Goal: Use online tool/utility: Utilize a website feature to perform a specific function

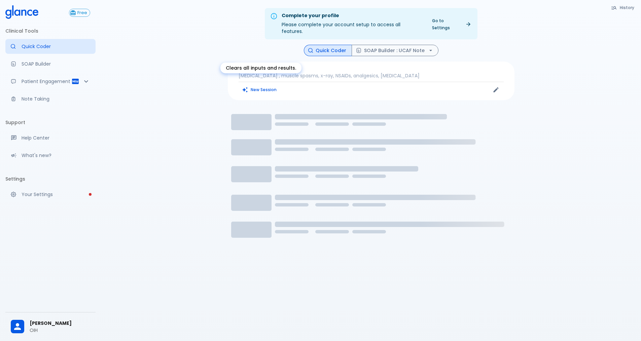
drag, startPoint x: 267, startPoint y: 78, endPoint x: 265, endPoint y: 69, distance: 9.6
click at [265, 69] on div "Clears all inputs and results." at bounding box center [260, 68] width 81 height 11
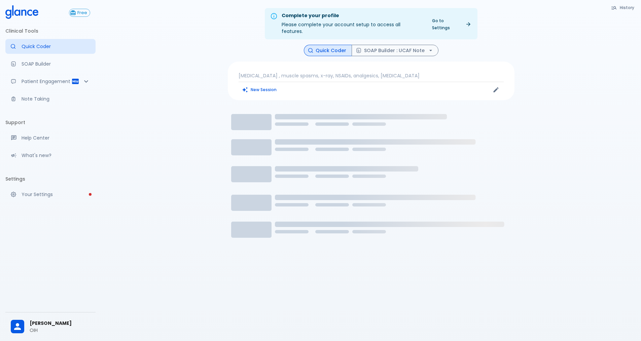
click at [316, 72] on p "[MEDICAL_DATA] , muscle spasms, x-ray, NSAIDs, analgesics, [MEDICAL_DATA]" at bounding box center [371, 75] width 265 height 7
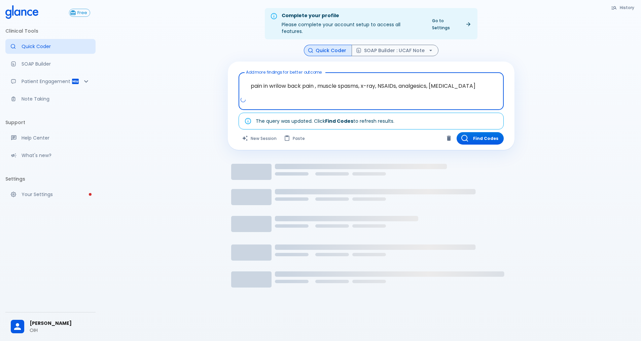
drag, startPoint x: 480, startPoint y: 78, endPoint x: 47, endPoint y: 83, distance: 432.6
click at [92, 78] on div "Free Clinical Tools Quick Coder SOAP Builder Patient Engagement Note Taking Sup…" at bounding box center [320, 178] width 641 height 357
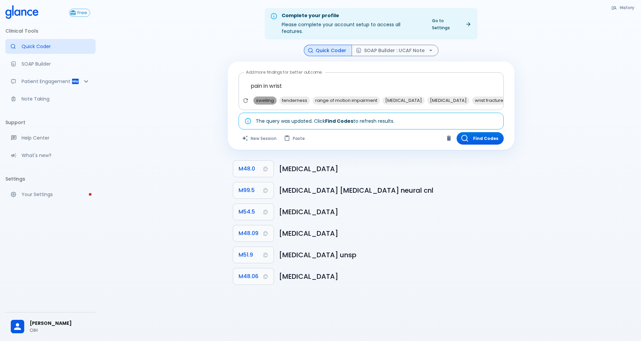
click at [264, 97] on span "swelling" at bounding box center [264, 101] width 23 height 8
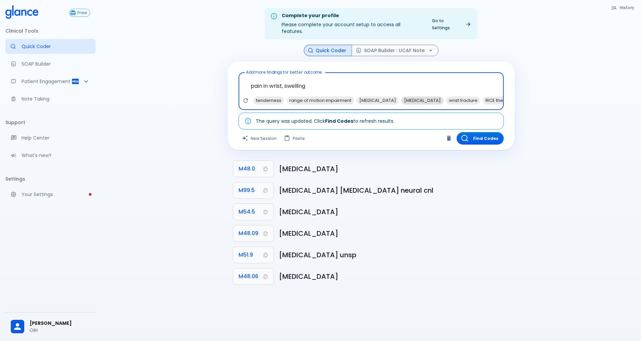
click at [425, 97] on span "[MEDICAL_DATA]" at bounding box center [423, 101] width 42 height 8
type textarea "pain in wrist, swelling, [MEDICAL_DATA]"
click at [475, 133] on button "Find Codes" at bounding box center [480, 138] width 47 height 12
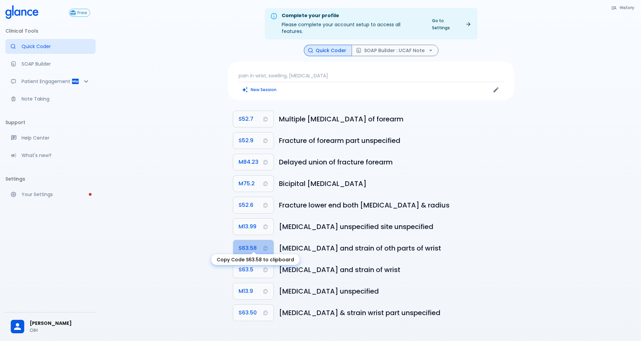
click at [267, 246] on icon "Copy Code S63.58 to clipboard" at bounding box center [265, 248] width 5 height 5
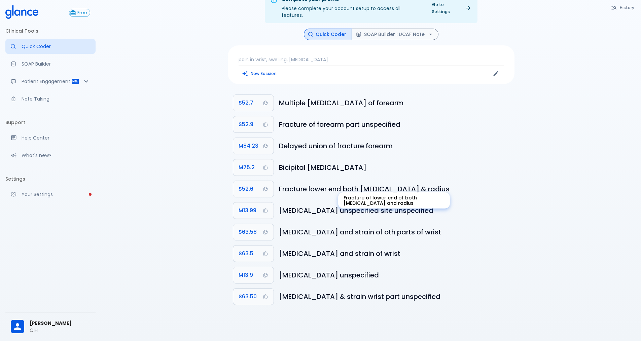
scroll to position [0, 0]
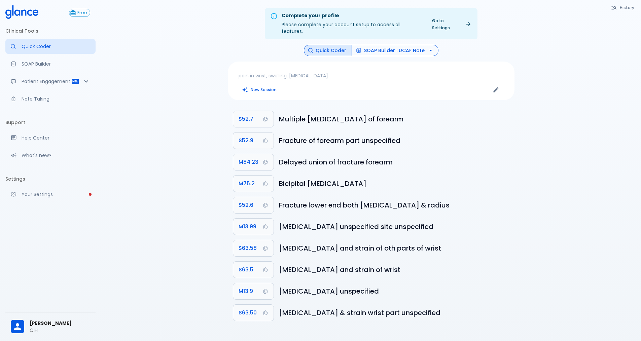
click at [386, 45] on button "SOAP Builder : UCAF Note" at bounding box center [395, 51] width 87 height 12
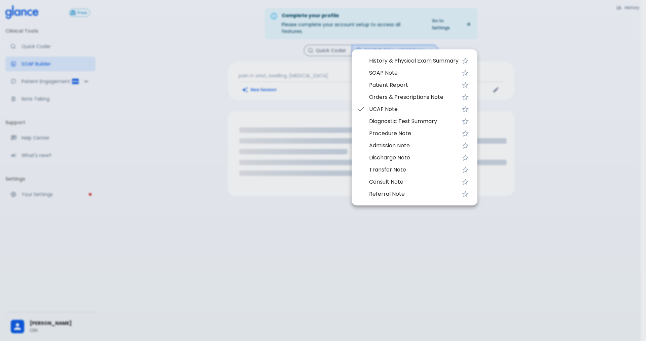
click at [379, 109] on span "UCAF Note" at bounding box center [414, 109] width 90 height 8
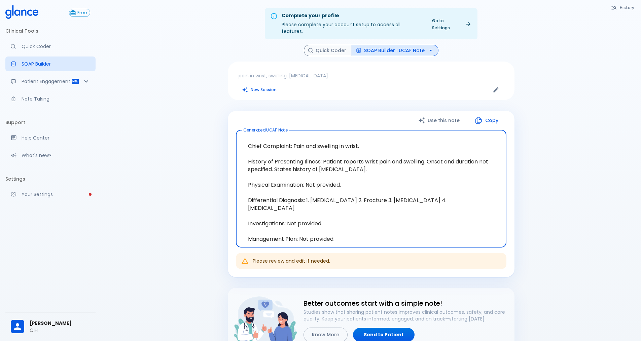
drag, startPoint x: 243, startPoint y: 140, endPoint x: 320, endPoint y: 201, distance: 97.7
click at [320, 201] on textarea "Chief Complaint: Pain and swelling in wrist. History of Presenting Illness: Pat…" at bounding box center [371, 189] width 261 height 106
click at [265, 85] on button "New Session" at bounding box center [260, 90] width 42 height 10
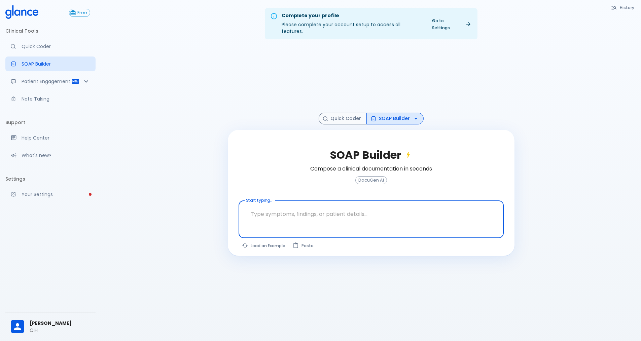
click at [282, 211] on textarea at bounding box center [371, 214] width 256 height 21
